Goal: Information Seeking & Learning: Learn about a topic

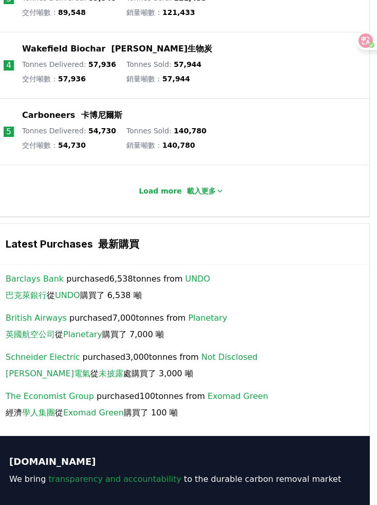
scroll to position [1877, 7]
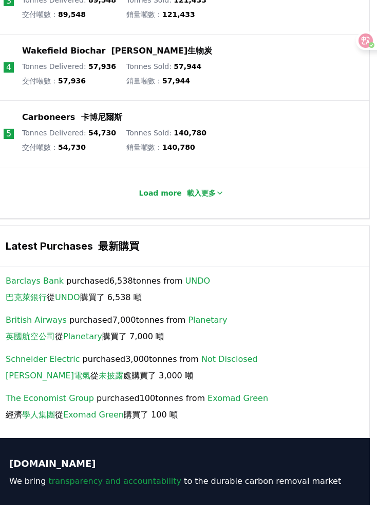
click at [216, 197] on icon at bounding box center [220, 193] width 8 height 8
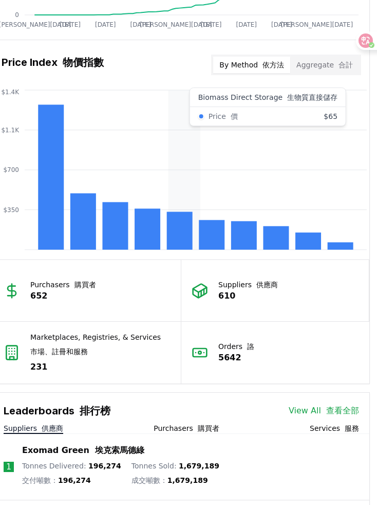
scroll to position [1270, 7]
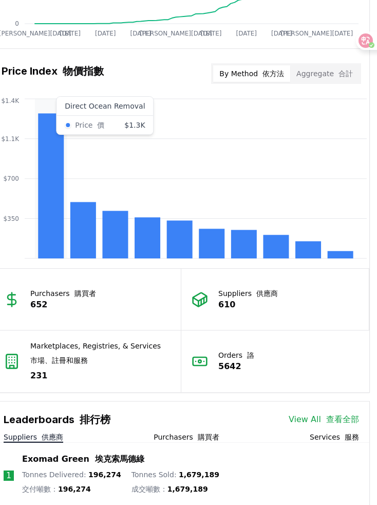
click at [41, 157] on rect at bounding box center [51, 185] width 26 height 145
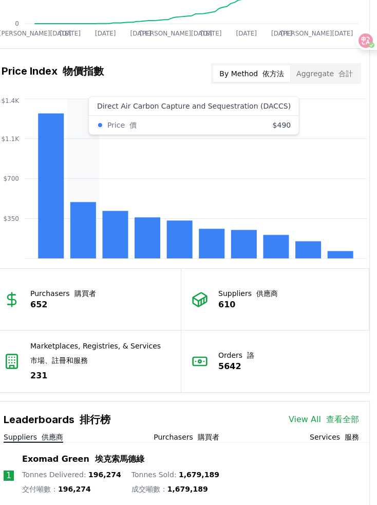
click at [92, 248] on rect at bounding box center [83, 230] width 26 height 56
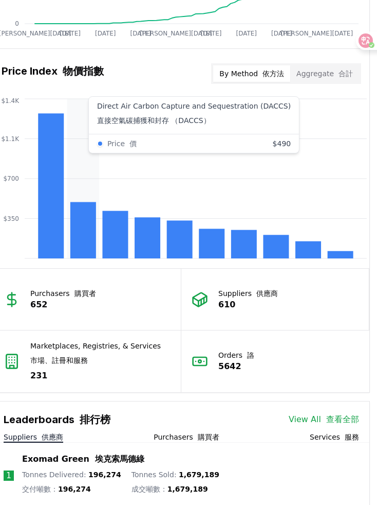
click at [126, 256] on rect at bounding box center [115, 234] width 26 height 47
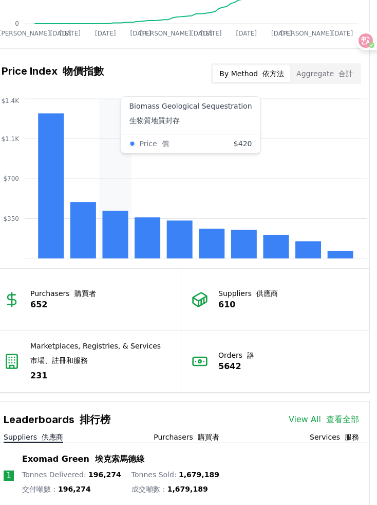
click at [53, 212] on rect at bounding box center [51, 185] width 26 height 145
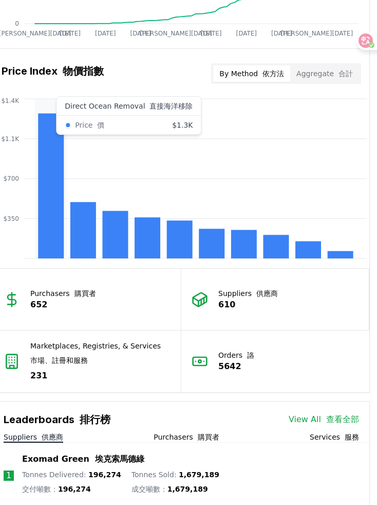
click at [315, 82] on button "Aggregate 合計" at bounding box center [325, 73] width 69 height 16
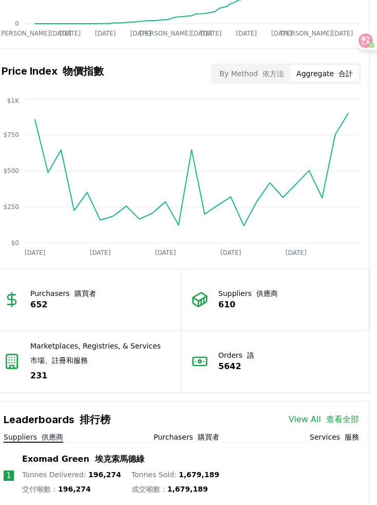
click at [271, 78] on font "依方法" at bounding box center [274, 73] width 22 height 8
